Goal: Find specific page/section: Find specific page/section

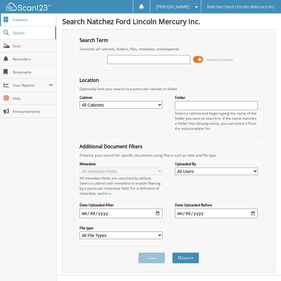
click at [21, 21] on span "Cabinets" at bounding box center [33, 19] width 40 height 5
drag, startPoint x: 134, startPoint y: 58, endPoint x: 138, endPoint y: 58, distance: 3.3
click at [137, 58] on input "text" at bounding box center [148, 59] width 83 height 9
type input "219056"
click at [172, 253] on button "Search" at bounding box center [185, 258] width 27 height 11
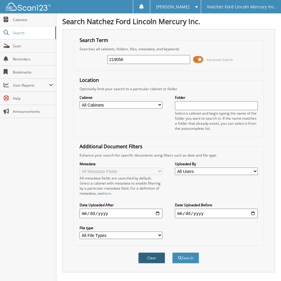
click at [154, 261] on button "Clear" at bounding box center [151, 258] width 27 height 11
click at [21, 20] on span "Cabinets" at bounding box center [33, 19] width 40 height 5
click at [124, 59] on input "text" at bounding box center [148, 59] width 83 height 9
type input "303266"
click at [172, 253] on button "Search" at bounding box center [185, 258] width 27 height 11
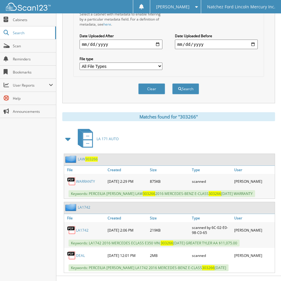
scroll to position [179, 0]
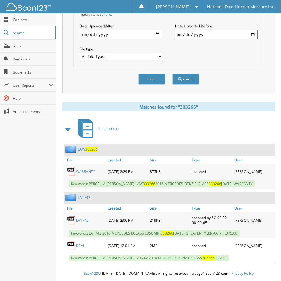
click at [85, 197] on link "LA1742" at bounding box center [84, 197] width 13 height 5
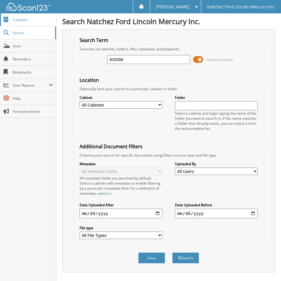
click at [24, 21] on span "Cabinets" at bounding box center [33, 19] width 40 height 5
